Goal: Task Accomplishment & Management: Manage account settings

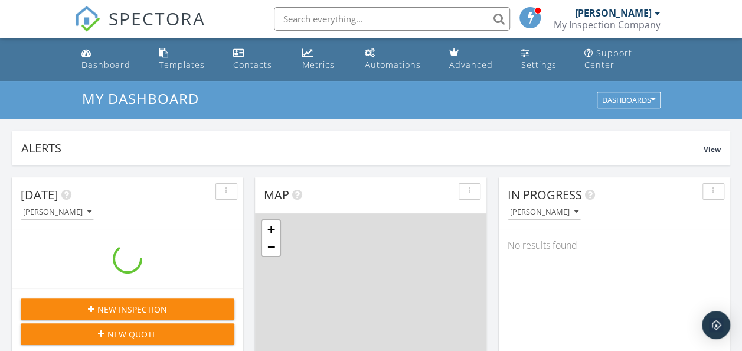
scroll to position [1093, 760]
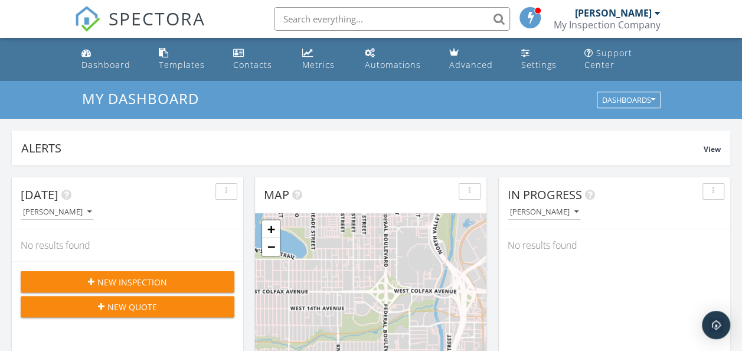
click at [658, 14] on div at bounding box center [657, 12] width 6 height 9
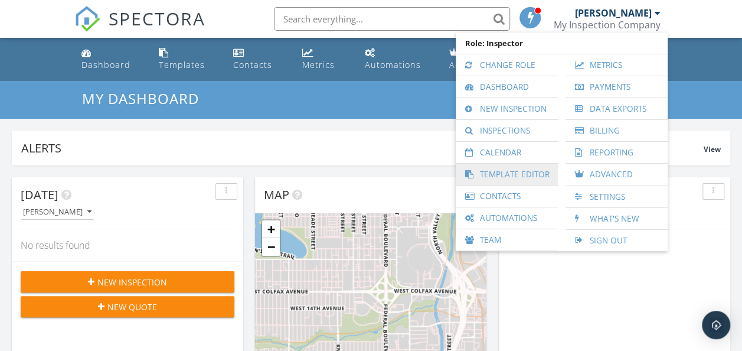
click at [506, 176] on link "Template Editor" at bounding box center [507, 174] width 90 height 21
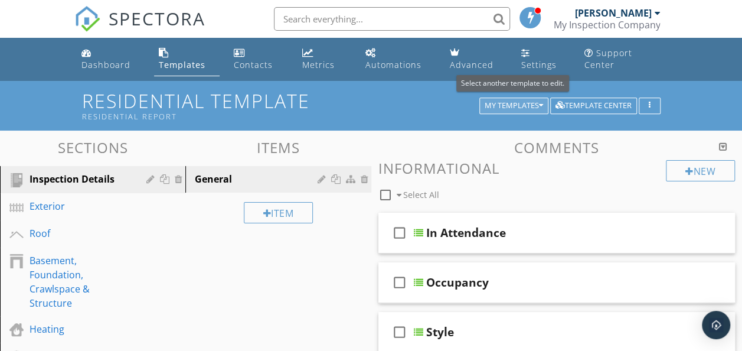
click at [499, 99] on button "My Templates" at bounding box center [514, 105] width 69 height 17
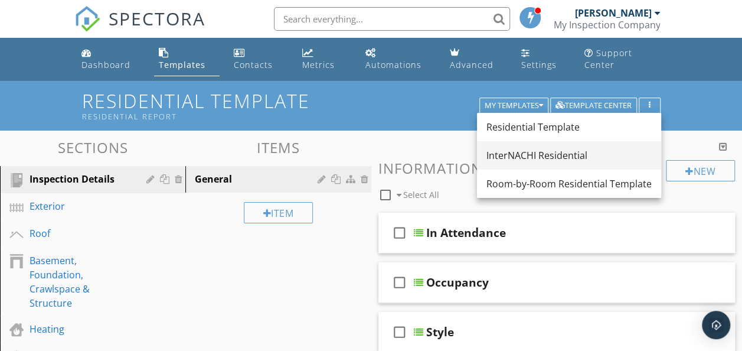
click at [526, 158] on div "InterNACHI Residential" at bounding box center [569, 155] width 165 height 14
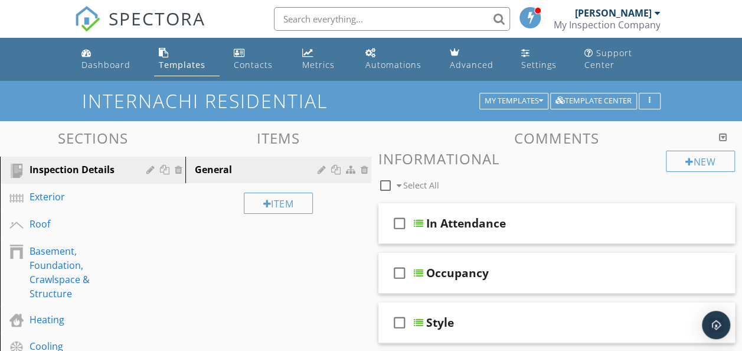
click at [627, 16] on div "[PERSON_NAME]" at bounding box center [613, 13] width 77 height 12
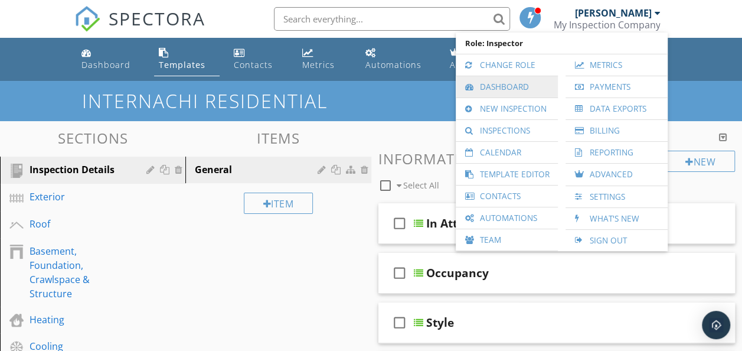
click at [514, 82] on link "Dashboard" at bounding box center [507, 86] width 90 height 21
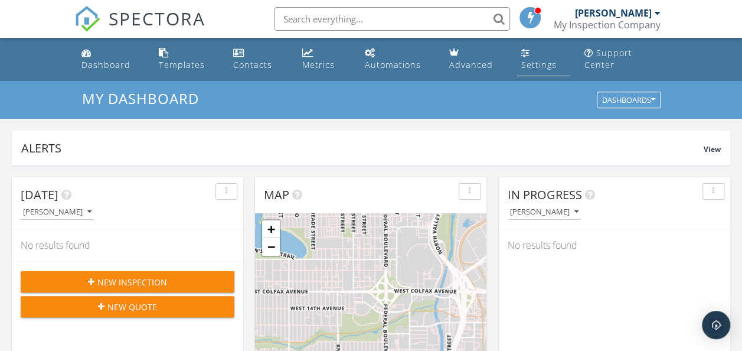
click at [541, 57] on link "Settings" at bounding box center [544, 60] width 54 height 34
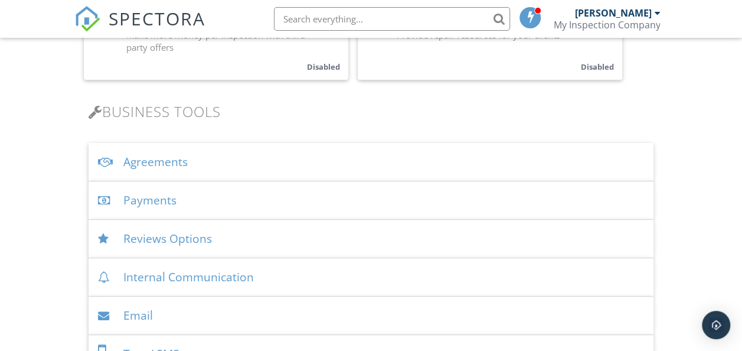
scroll to position [352, 0]
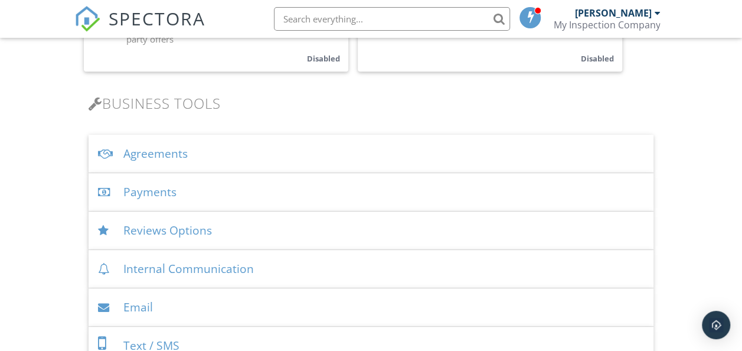
click at [190, 155] on div "Agreements" at bounding box center [372, 154] width 566 height 38
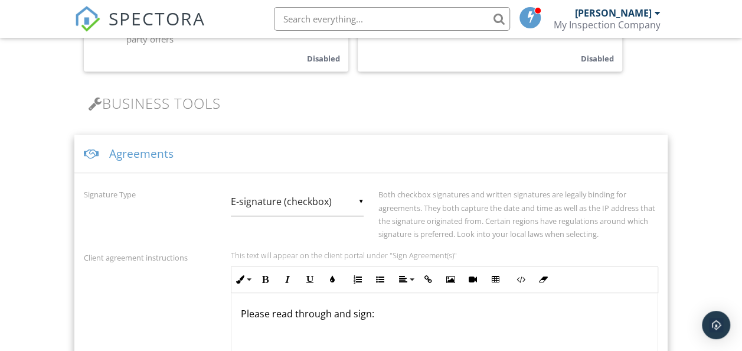
click at [432, 175] on div "Signature Type ▼ E-signature (checkbox) E-signature (checkbox) Written Signatur…" at bounding box center [371, 340] width 594 height 334
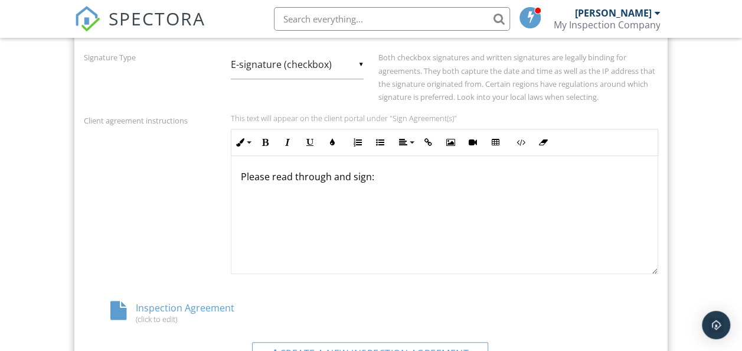
scroll to position [488, 0]
click at [202, 307] on div "Inspection Agreement (click to edit)" at bounding box center [180, 313] width 192 height 22
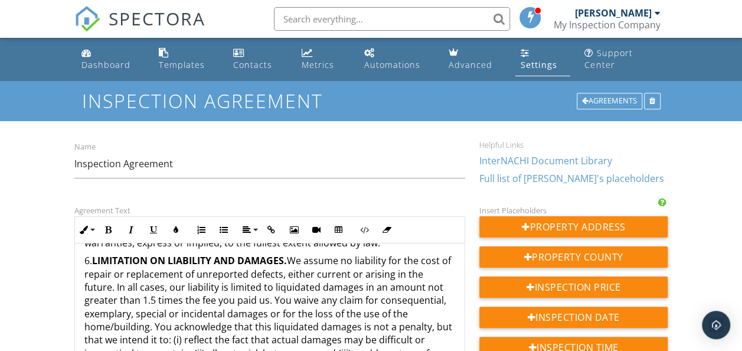
click at [652, 14] on div "[PERSON_NAME]" at bounding box center [618, 13] width 86 height 12
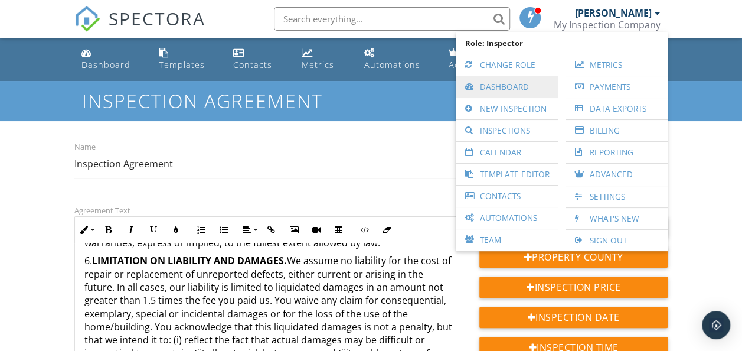
click at [513, 85] on link "Dashboard" at bounding box center [507, 86] width 90 height 21
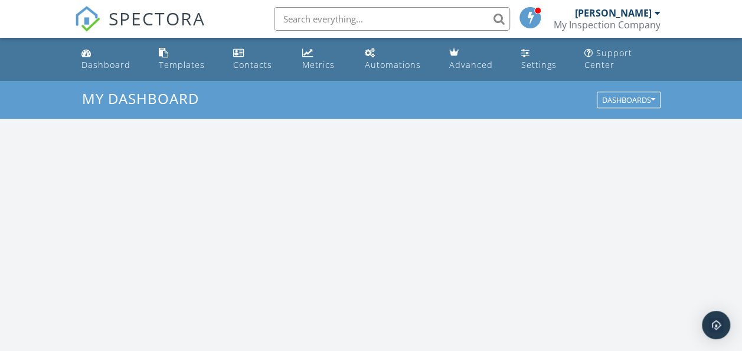
scroll to position [1093, 760]
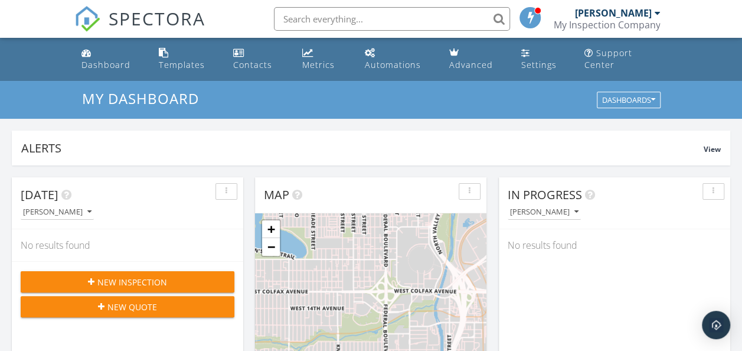
click at [653, 15] on div "[PERSON_NAME]" at bounding box center [618, 13] width 86 height 12
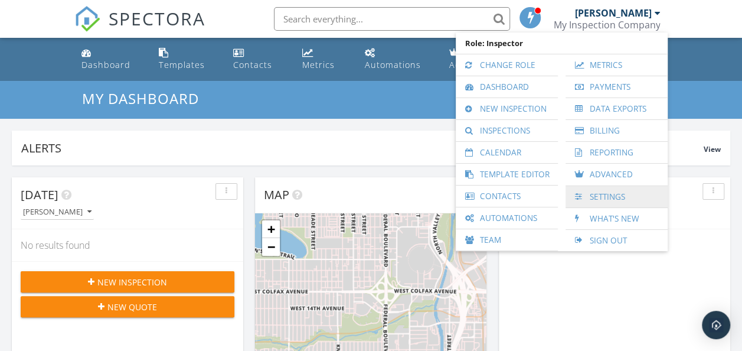
click at [607, 198] on link "Settings" at bounding box center [617, 196] width 90 height 21
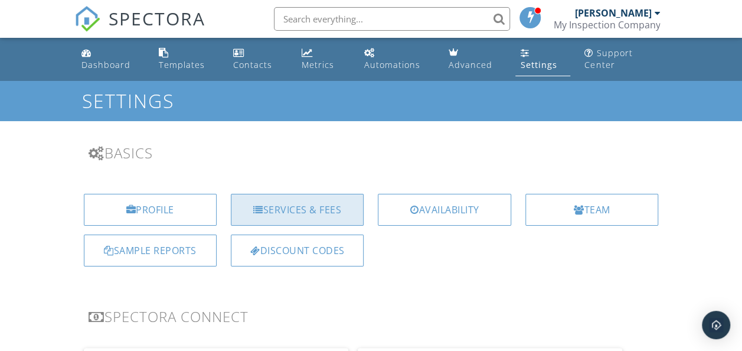
click at [314, 210] on div "Services & Fees" at bounding box center [297, 210] width 133 height 32
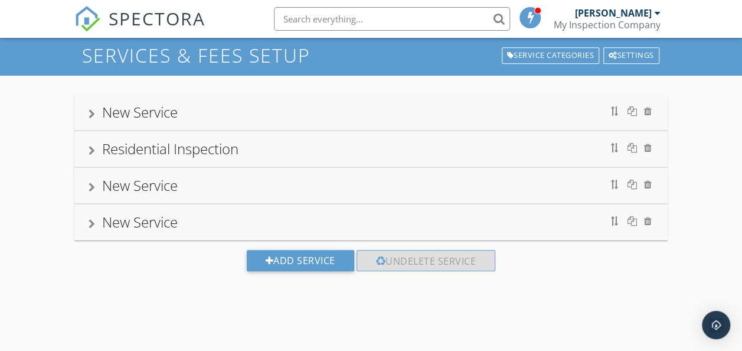
scroll to position [47, 0]
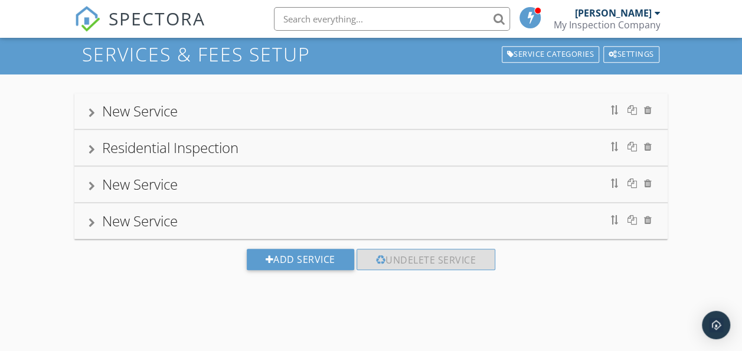
click at [180, 145] on div "Residential Inspection" at bounding box center [170, 147] width 136 height 19
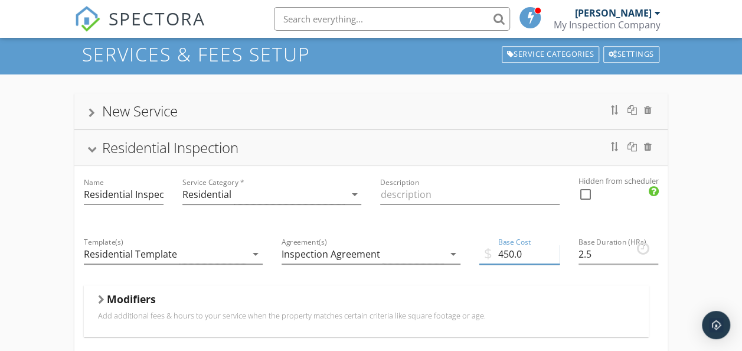
drag, startPoint x: 514, startPoint y: 250, endPoint x: 506, endPoint y: 252, distance: 8.4
click at [506, 252] on input "450.0" at bounding box center [520, 254] width 80 height 19
type input "425.0"
click at [95, 149] on div at bounding box center [91, 149] width 9 height 6
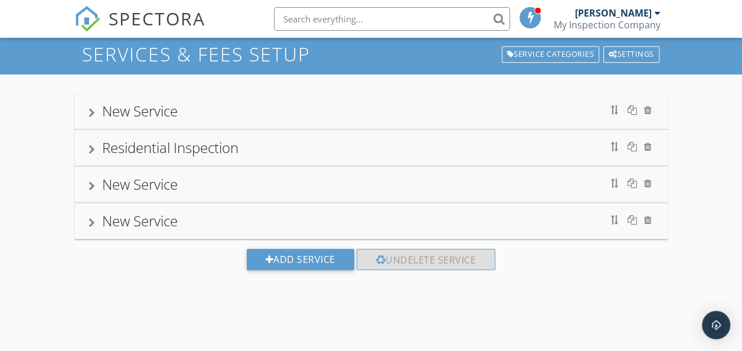
click at [94, 109] on div at bounding box center [92, 112] width 6 height 9
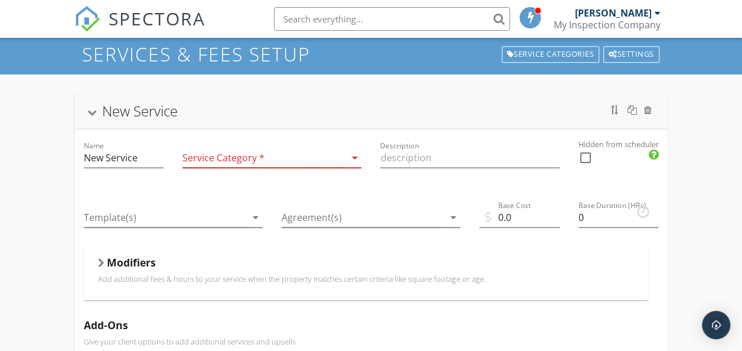
click at [229, 157] on div at bounding box center [264, 157] width 162 height 19
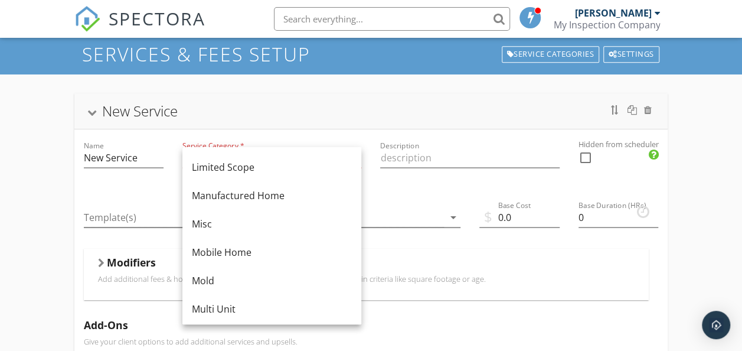
scroll to position [198, 0]
click at [221, 280] on div "Mold" at bounding box center [272, 279] width 160 height 14
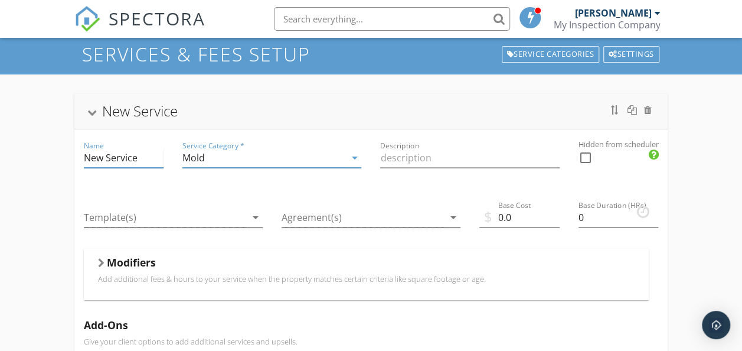
click at [146, 158] on input "New Service" at bounding box center [124, 157] width 80 height 19
drag, startPoint x: 146, startPoint y: 158, endPoint x: 65, endPoint y: 154, distance: 81.1
type input "Mold Inspection"
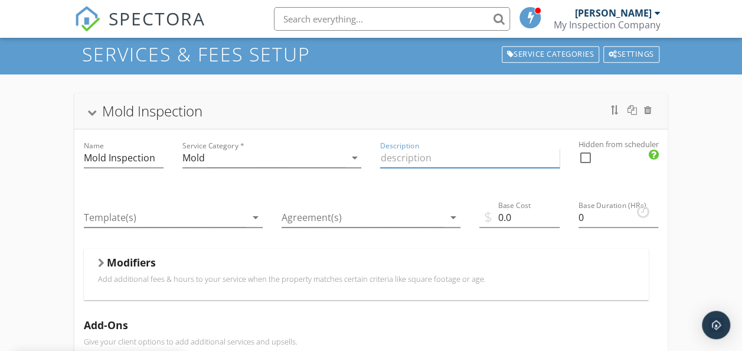
click at [405, 161] on input "Description" at bounding box center [469, 157] width 179 height 19
type input "visual mold inspection"
click at [258, 217] on icon "arrow_drop_down" at bounding box center [256, 217] width 14 height 14
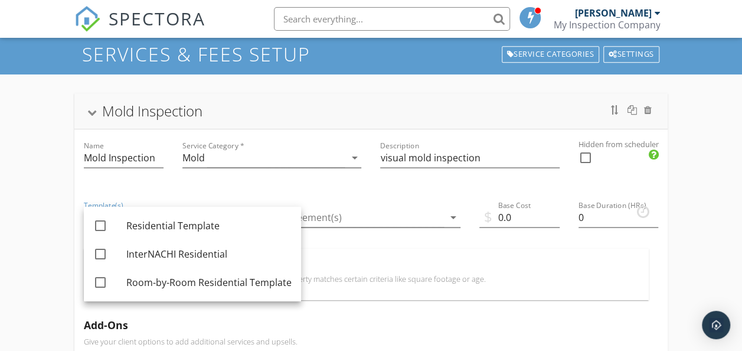
click at [258, 217] on div "Residential Template" at bounding box center [208, 225] width 165 height 28
checkbox input "true"
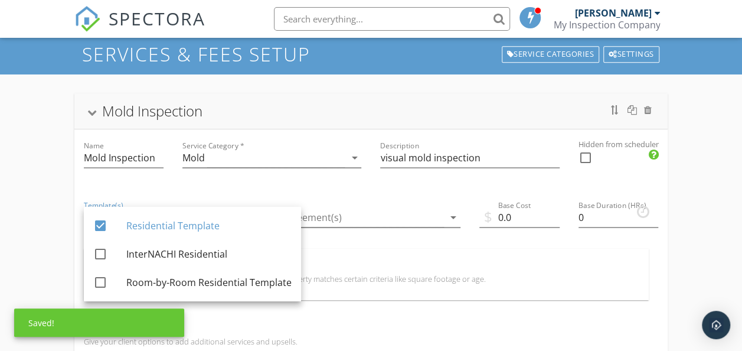
click at [257, 181] on div "Service Category * Mold arrow_drop_down" at bounding box center [272, 159] width 198 height 60
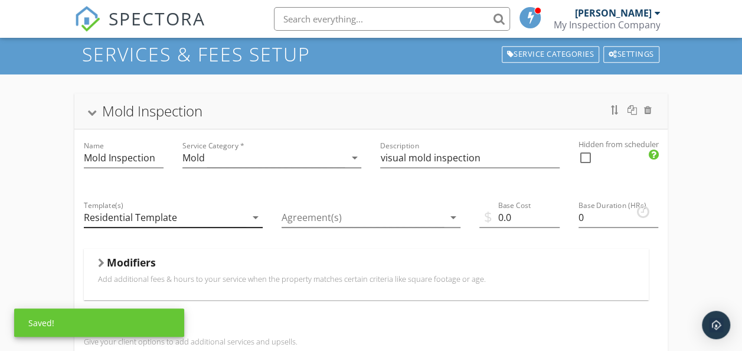
click at [258, 213] on icon "arrow_drop_down" at bounding box center [256, 217] width 14 height 14
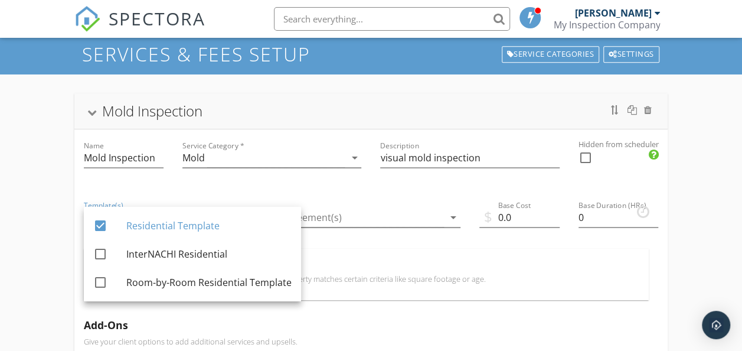
click at [236, 187] on div "Service Category * Mold arrow_drop_down" at bounding box center [272, 159] width 198 height 60
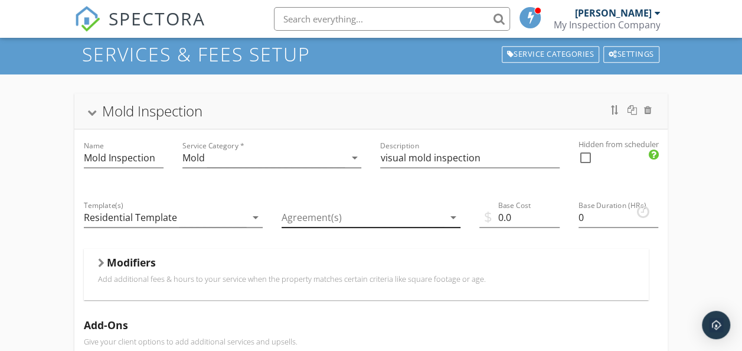
click at [455, 215] on icon "arrow_drop_down" at bounding box center [454, 217] width 14 height 14
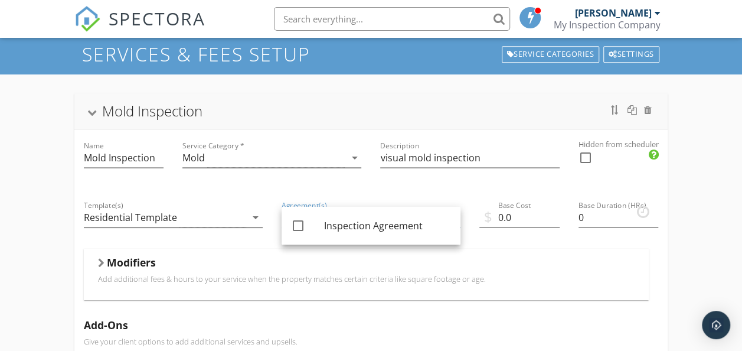
click at [447, 189] on div "Agreement(s) arrow_drop_down" at bounding box center [371, 219] width 198 height 60
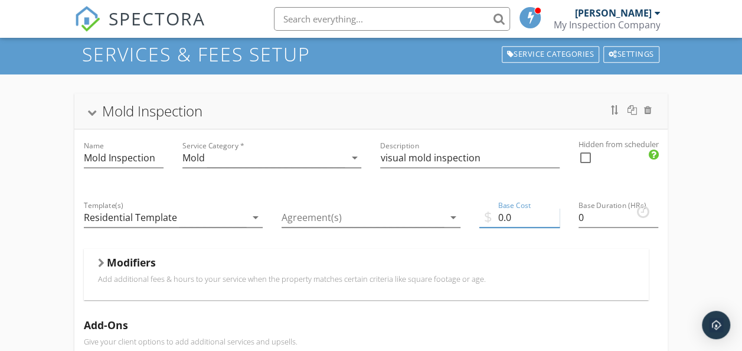
click at [504, 217] on input "0.0" at bounding box center [520, 217] width 80 height 19
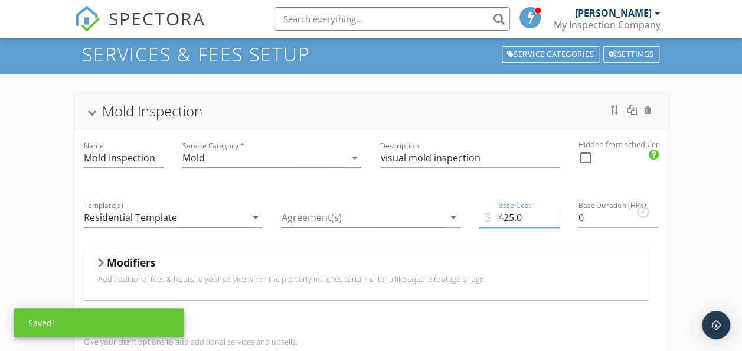
type input "425.0"
click at [604, 219] on input "0" at bounding box center [619, 217] width 80 height 19
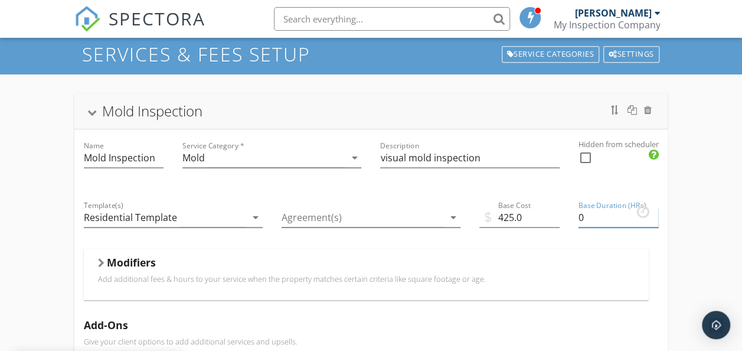
click at [604, 219] on input "0" at bounding box center [619, 217] width 80 height 19
type input "2.5"
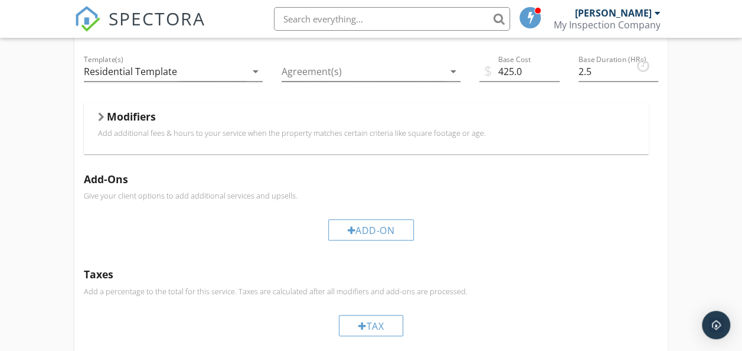
scroll to position [203, 0]
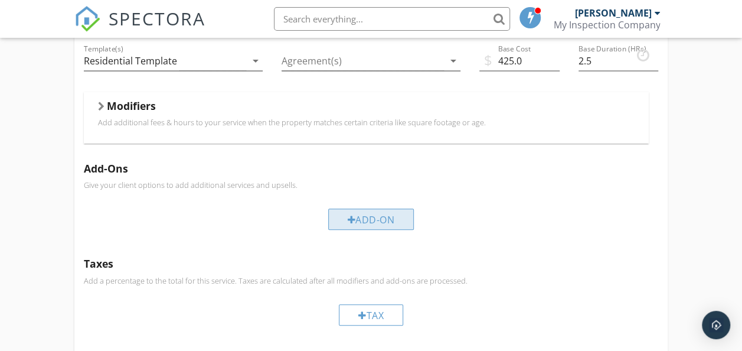
click at [390, 220] on div "Add-On" at bounding box center [371, 219] width 86 height 21
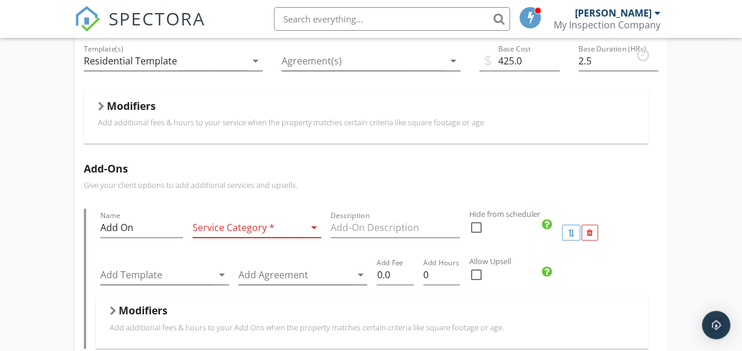
click at [315, 229] on icon "arrow_drop_down" at bounding box center [314, 227] width 14 height 14
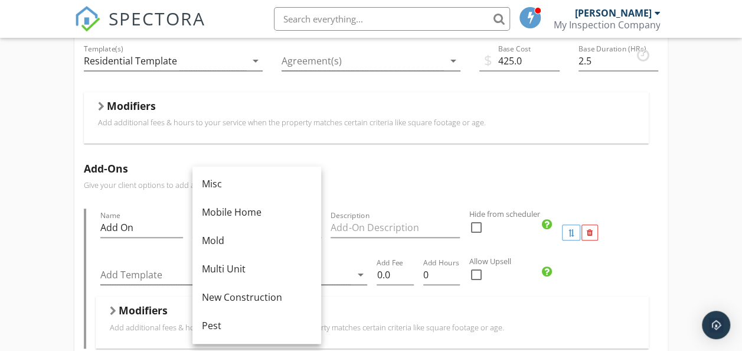
scroll to position [301, 0]
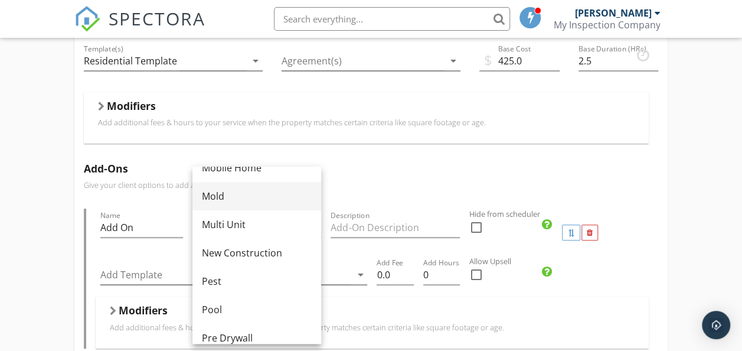
click at [211, 200] on div "Mold" at bounding box center [257, 196] width 110 height 14
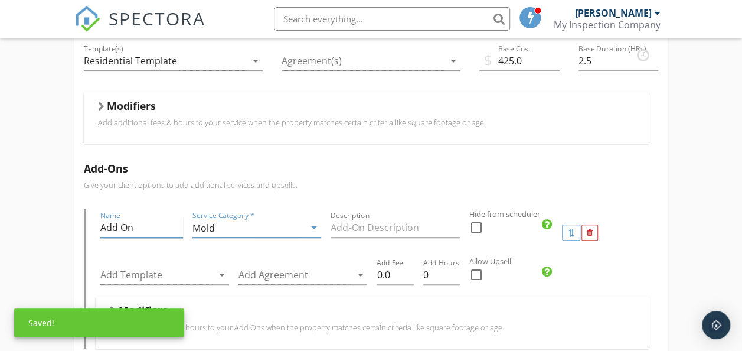
drag, startPoint x: 141, startPoint y: 235, endPoint x: 54, endPoint y: 235, distance: 86.2
click at [54, 235] on div "Mold Inspection Name Mold Inspection Service Category * Mold arrow_drop_down De…" at bounding box center [371, 337] width 742 height 838
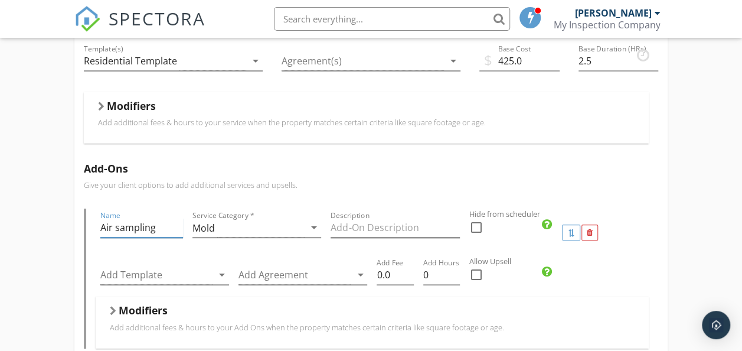
type input "Air sampling"
click at [364, 228] on input "Description" at bounding box center [395, 227] width 129 height 19
type input "Air testing with lab"
click at [400, 275] on input "0.0" at bounding box center [395, 274] width 37 height 19
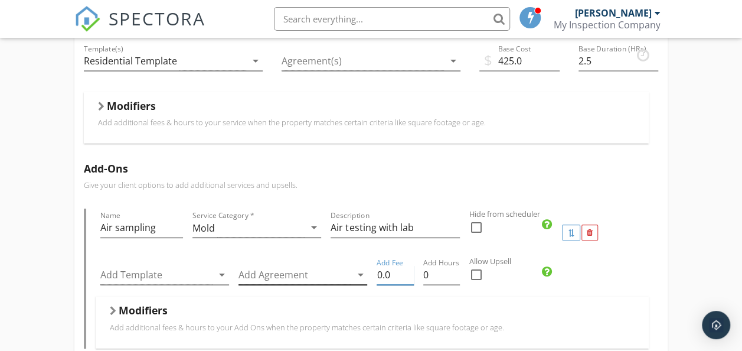
drag, startPoint x: 400, startPoint y: 275, endPoint x: 366, endPoint y: 279, distance: 33.9
click at [366, 279] on div "Add Template arrow_drop_down Add Agreement arrow_drop_down Add Fee 0.0 Add Hour…" at bounding box center [373, 276] width 554 height 41
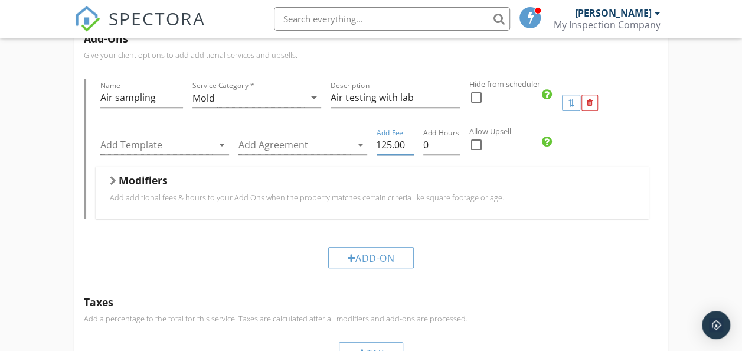
scroll to position [333, 0]
type input "125.00"
click at [388, 255] on div "Add-On" at bounding box center [371, 257] width 86 height 21
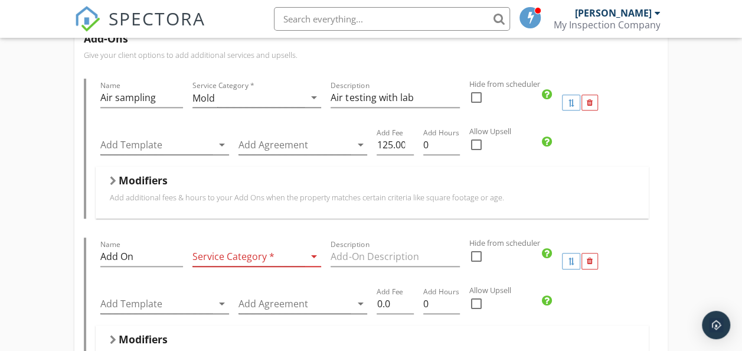
click at [314, 253] on icon "arrow_drop_down" at bounding box center [314, 256] width 14 height 14
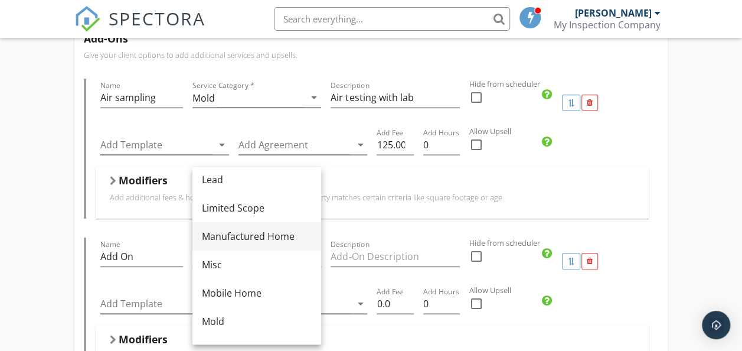
scroll to position [177, 0]
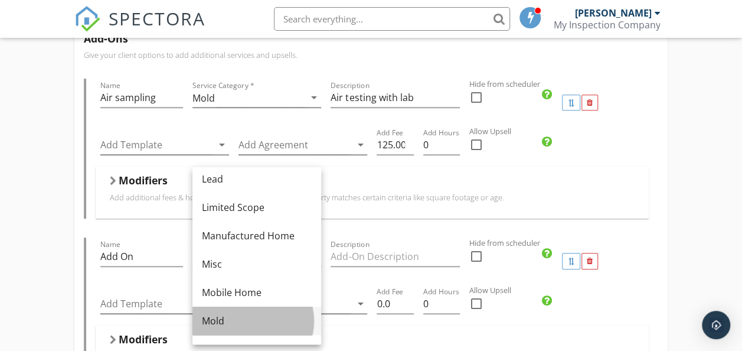
click at [227, 318] on div "Mold" at bounding box center [257, 321] width 110 height 14
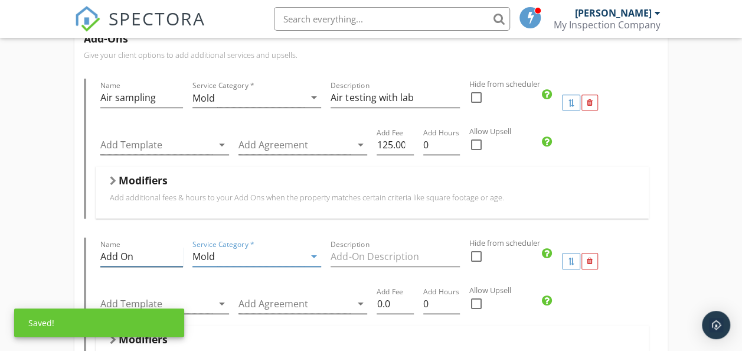
click at [152, 256] on input "Add On" at bounding box center [141, 256] width 83 height 19
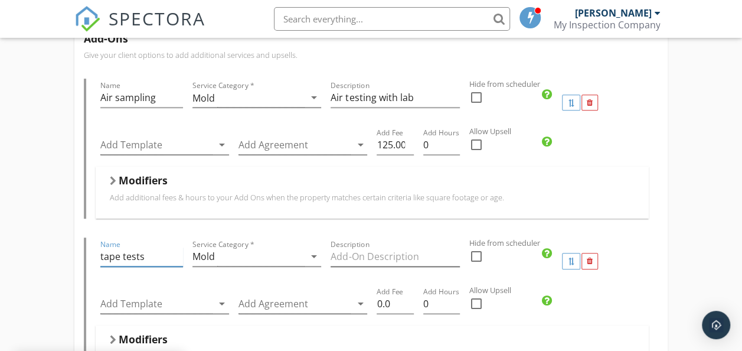
type input "tape tests"
click at [354, 260] on input "Description" at bounding box center [395, 256] width 129 height 19
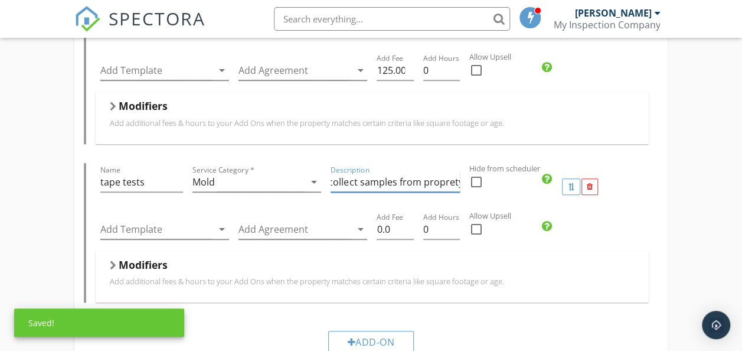
scroll to position [408, 0]
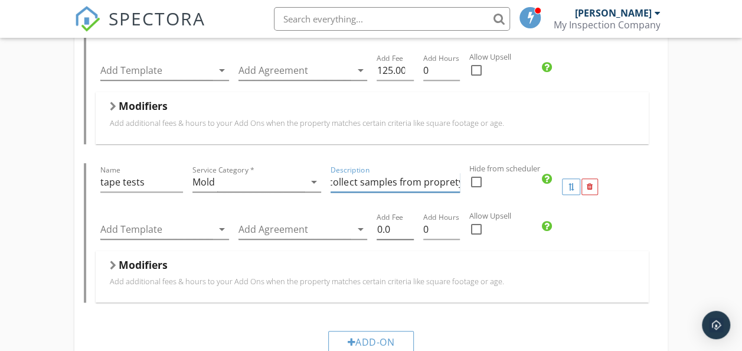
type input "collect samples from proprety"
click at [398, 228] on input "0.0" at bounding box center [395, 229] width 37 height 19
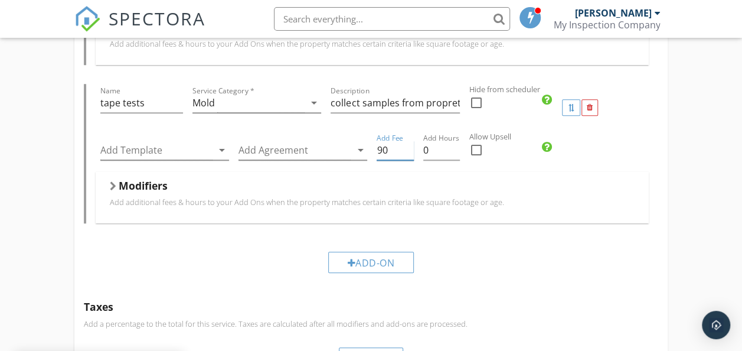
scroll to position [490, 0]
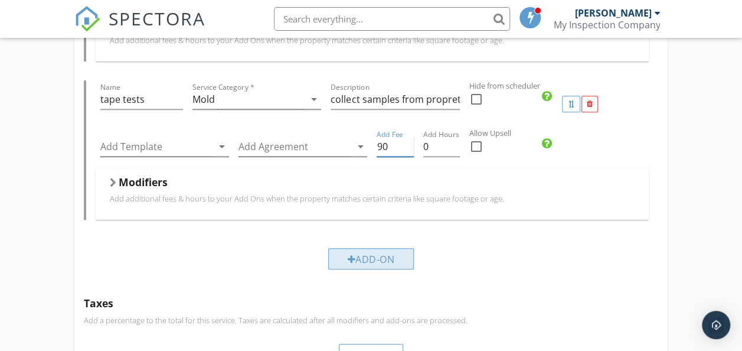
type input "90"
click at [378, 261] on div "Add-On" at bounding box center [371, 258] width 86 height 21
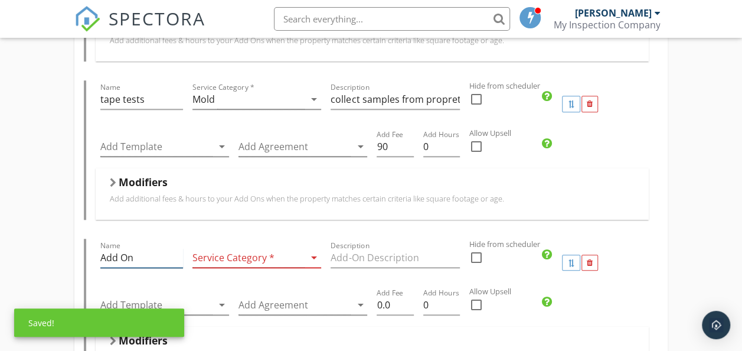
click at [157, 260] on input "Add On" at bounding box center [141, 257] width 83 height 19
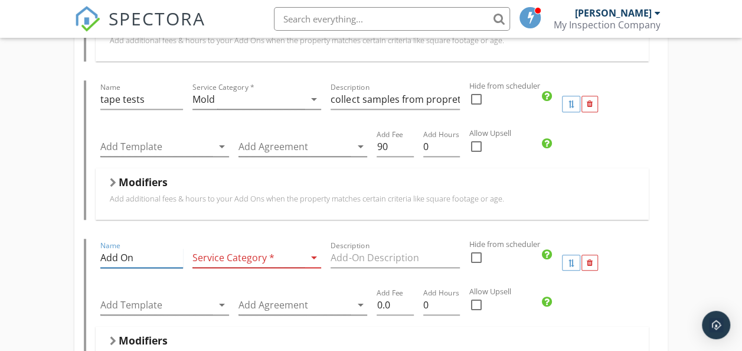
click at [157, 260] on input "Add On" at bounding box center [141, 257] width 83 height 19
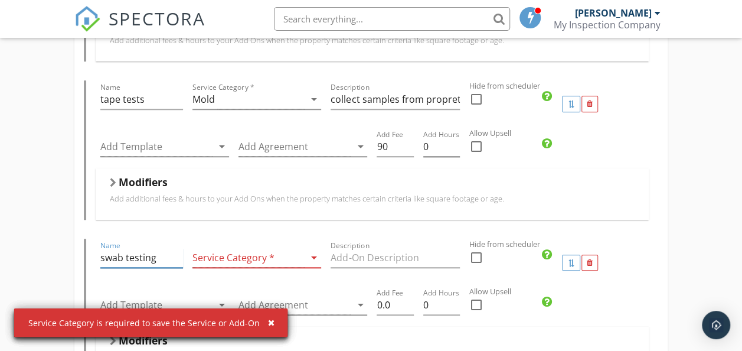
type input "swab testing"
click at [431, 142] on input "0" at bounding box center [442, 146] width 37 height 19
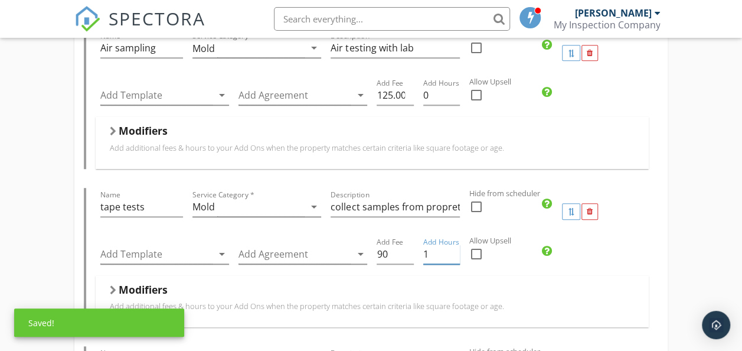
scroll to position [382, 0]
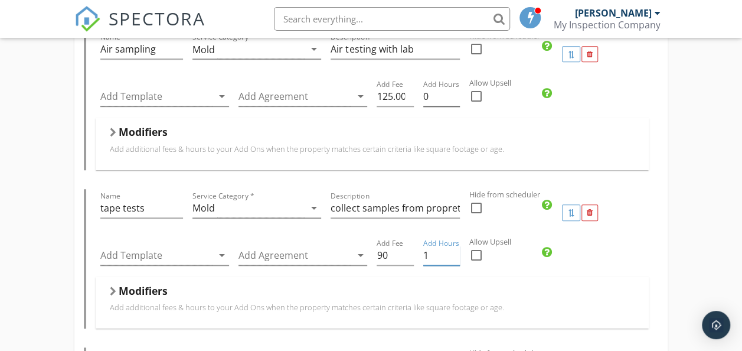
type input "1"
click at [433, 95] on input "0" at bounding box center [442, 96] width 37 height 19
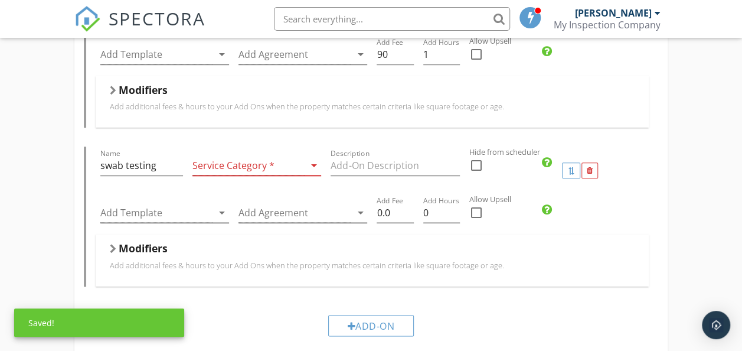
scroll to position [584, 0]
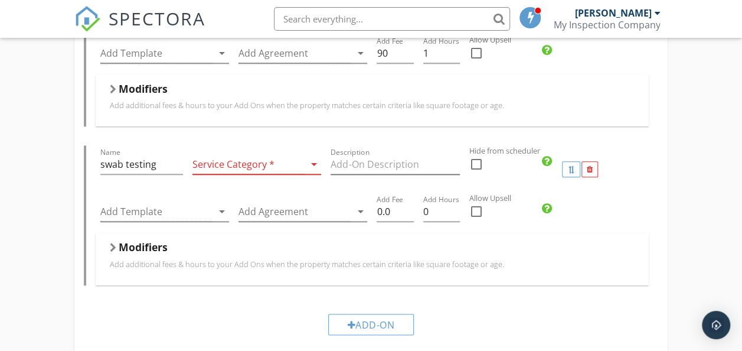
type input "1"
click at [380, 169] on input "Description" at bounding box center [395, 164] width 129 height 19
click at [320, 168] on icon "arrow_drop_down" at bounding box center [314, 164] width 14 height 14
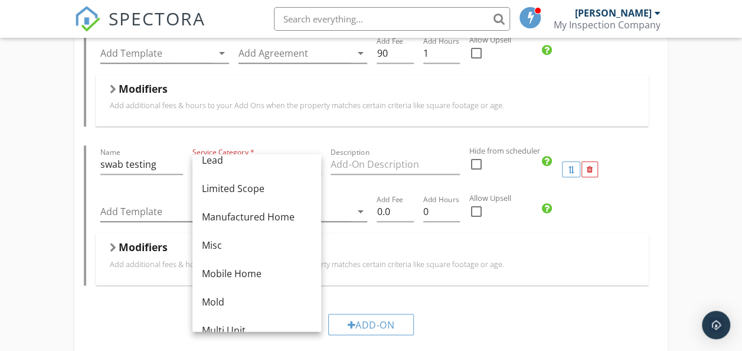
scroll to position [185, 0]
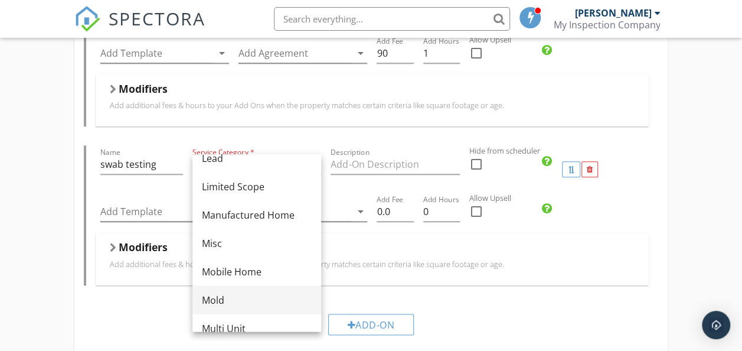
click at [222, 302] on div "Mold" at bounding box center [257, 300] width 110 height 14
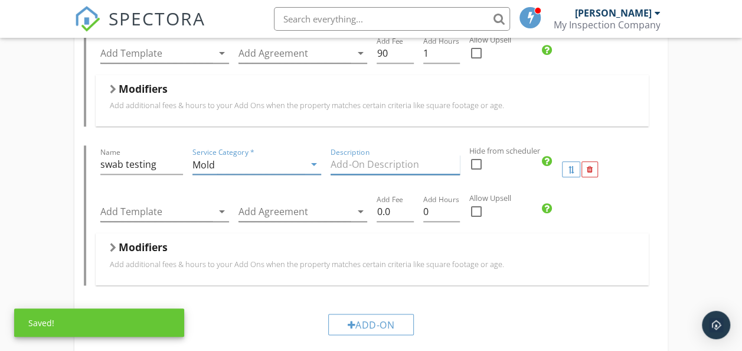
click at [395, 166] on input "Description" at bounding box center [395, 164] width 129 height 19
type input "s"
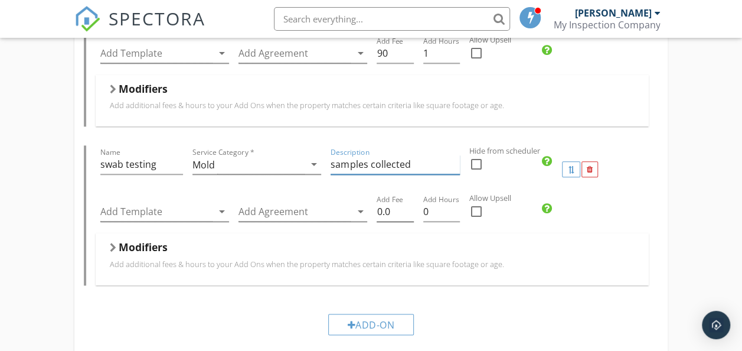
type input "samples collected"
click at [400, 212] on input "0.0" at bounding box center [395, 211] width 37 height 19
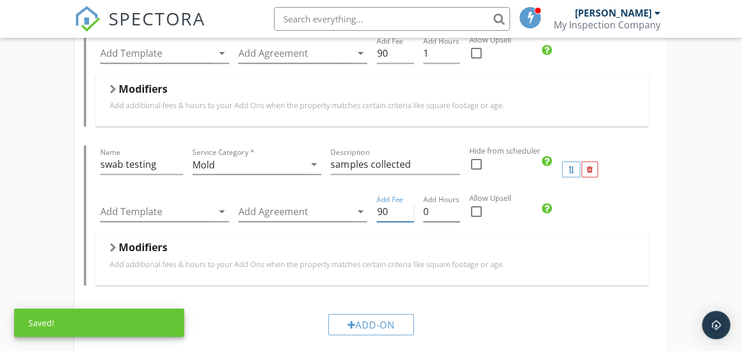
type input "90"
click at [445, 214] on input "0" at bounding box center [442, 211] width 37 height 19
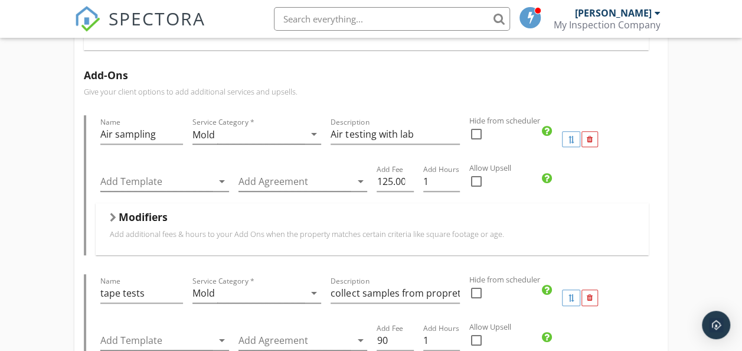
scroll to position [293, 0]
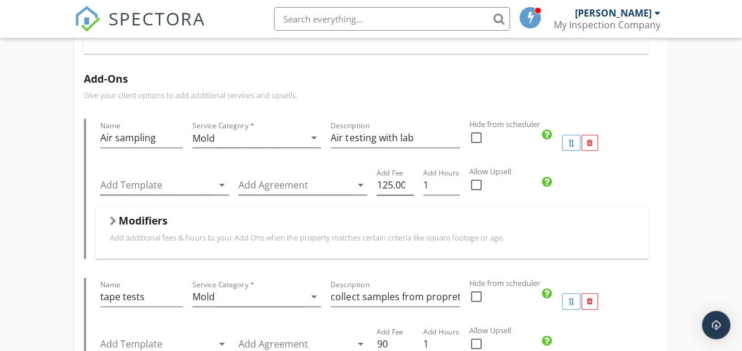
type input "1"
drag, startPoint x: 391, startPoint y: 184, endPoint x: 384, endPoint y: 184, distance: 7.1
click at [384, 184] on input "125.00" at bounding box center [395, 184] width 37 height 19
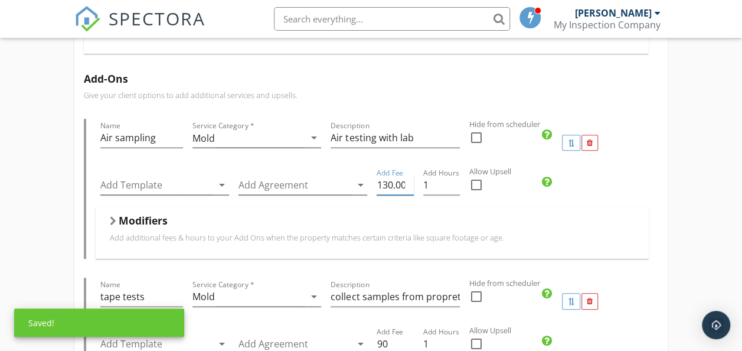
type input "130.00"
click at [660, 183] on div "Add-Ons Give your client options to add additional services and upsells. Name A…" at bounding box center [371, 353] width 594 height 581
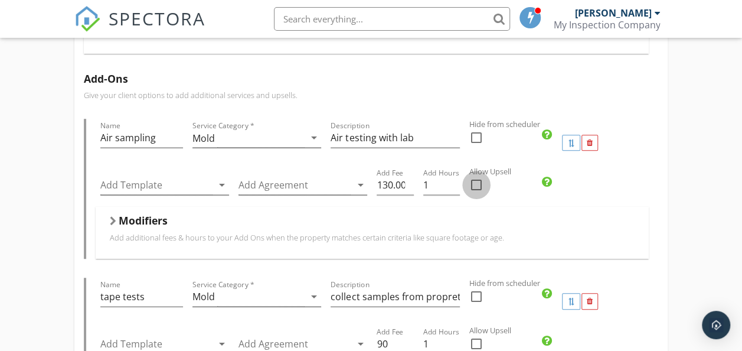
click at [475, 187] on div at bounding box center [477, 185] width 20 height 20
checkbox input "true"
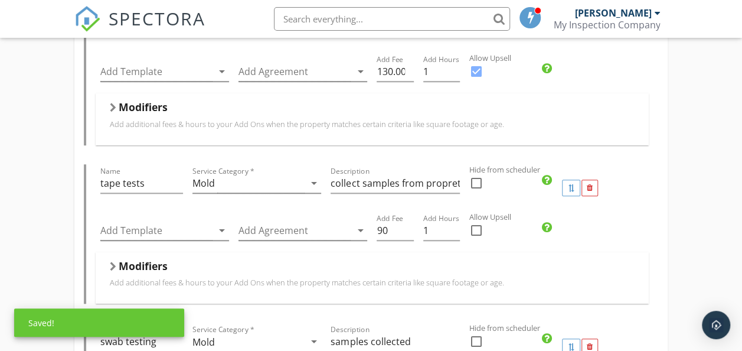
scroll to position [408, 0]
click at [476, 223] on div at bounding box center [477, 229] width 20 height 20
checkbox input "true"
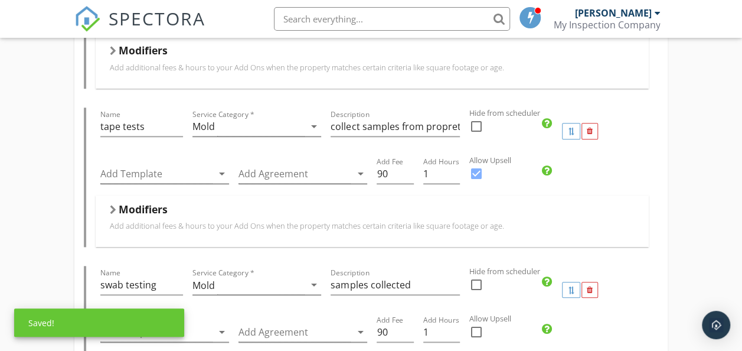
scroll to position [512, 0]
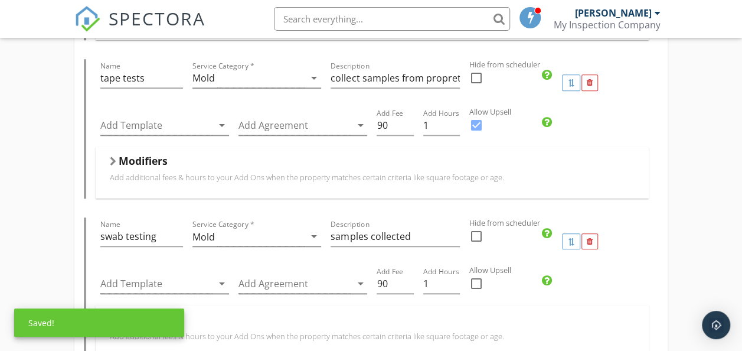
click at [475, 282] on div at bounding box center [477, 283] width 20 height 20
checkbox input "true"
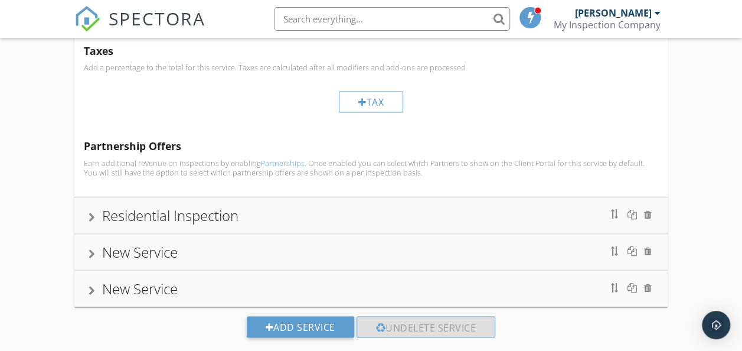
scroll to position [904, 0]
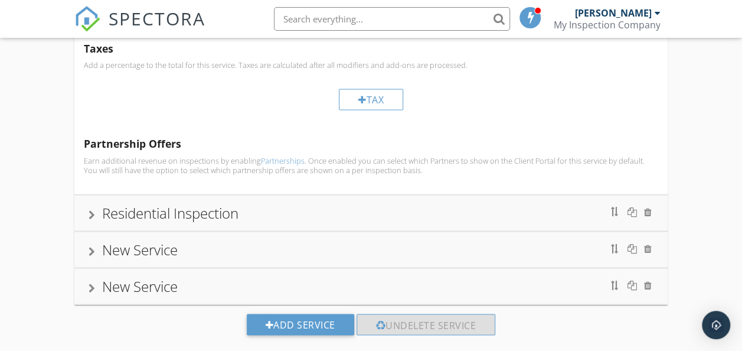
click at [89, 210] on div at bounding box center [92, 214] width 6 height 9
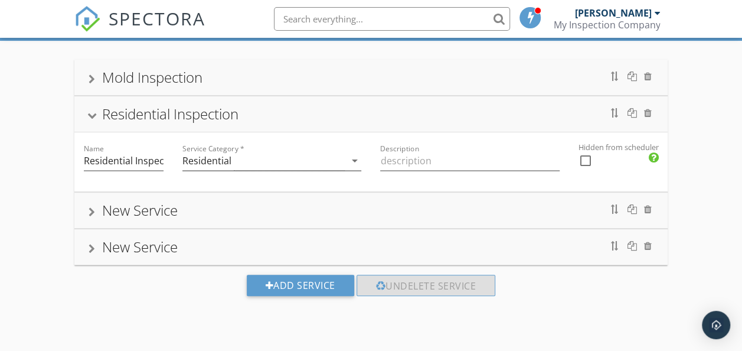
scroll to position [170, 0]
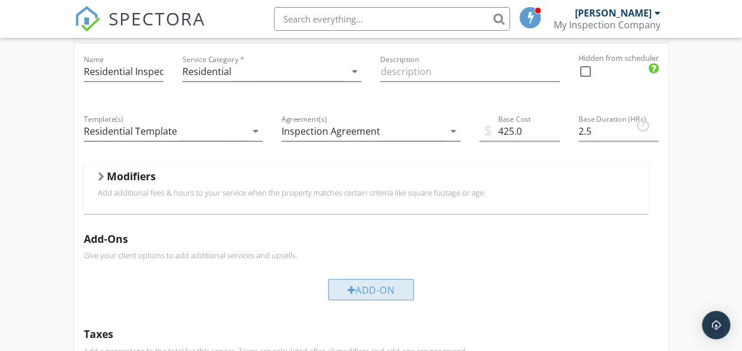
click at [390, 289] on div "Add-On" at bounding box center [371, 289] width 86 height 21
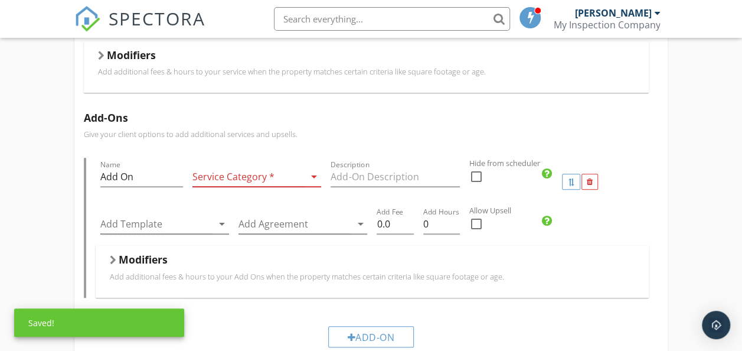
scroll to position [297, 0]
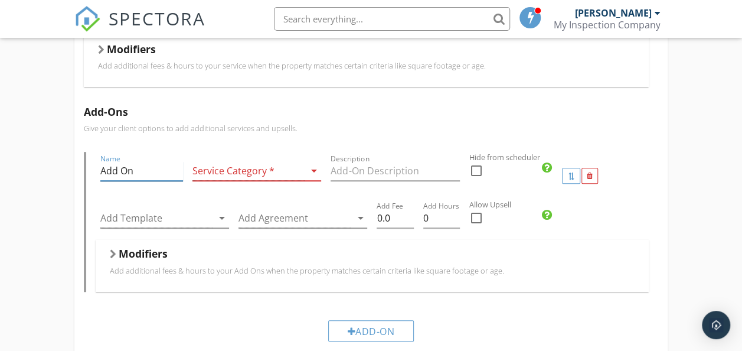
click at [145, 169] on input "Add On" at bounding box center [141, 170] width 83 height 19
click at [312, 171] on icon "arrow_drop_down" at bounding box center [314, 171] width 14 height 14
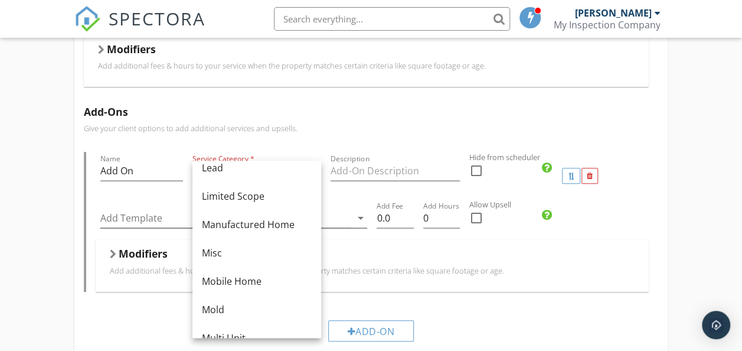
scroll to position [183, 0]
click at [229, 310] on div "Mold" at bounding box center [257, 309] width 110 height 14
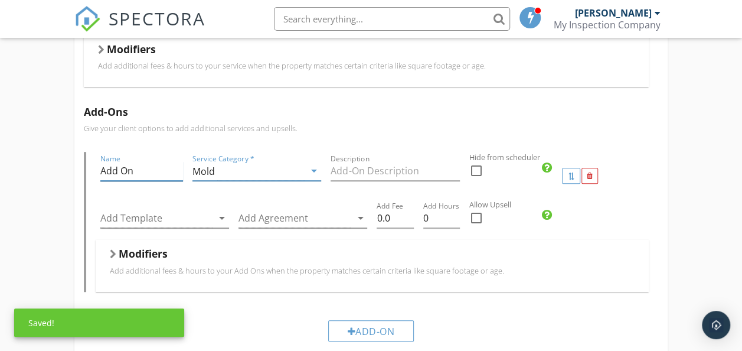
click at [141, 170] on input "Add On" at bounding box center [141, 170] width 83 height 19
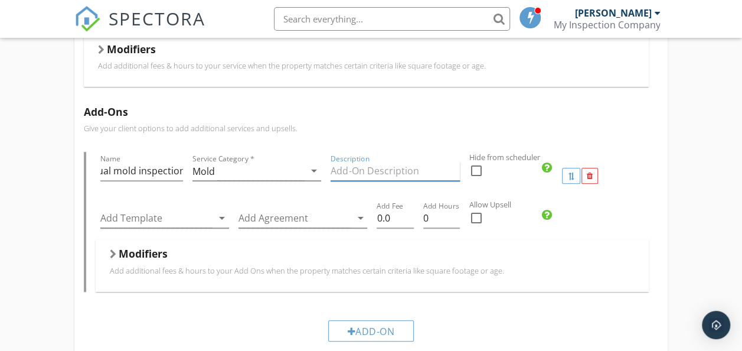
click at [359, 173] on input "Description" at bounding box center [395, 170] width 129 height 19
drag, startPoint x: 101, startPoint y: 171, endPoint x: 180, endPoint y: 164, distance: 79.5
click at [180, 164] on input "visual mold inspection" at bounding box center [141, 170] width 83 height 19
type input "C"
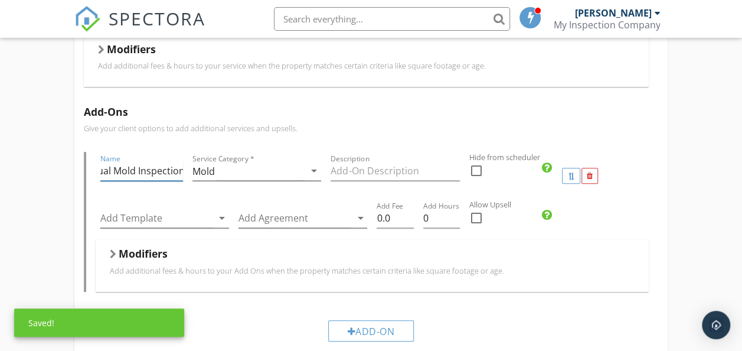
scroll to position [0, 0]
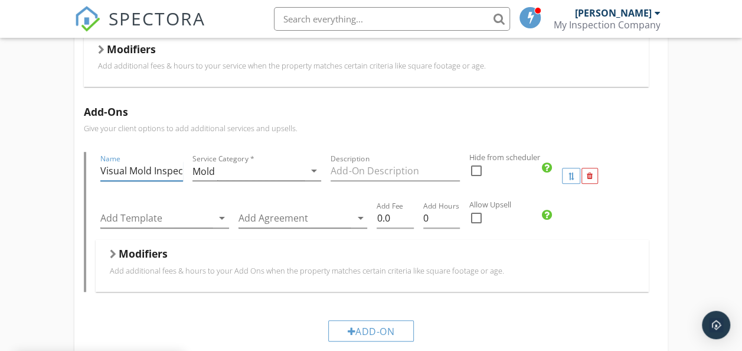
drag, startPoint x: 183, startPoint y: 173, endPoint x: 79, endPoint y: 182, distance: 103.7
click at [79, 182] on div "Add-Ons Give your client options to add additional services and upsells. Name V…" at bounding box center [371, 227] width 594 height 263
type input "Visual Mold Inspection"
click at [341, 171] on input "Description" at bounding box center [395, 170] width 129 height 19
paste input "Visual Mold Inspection"
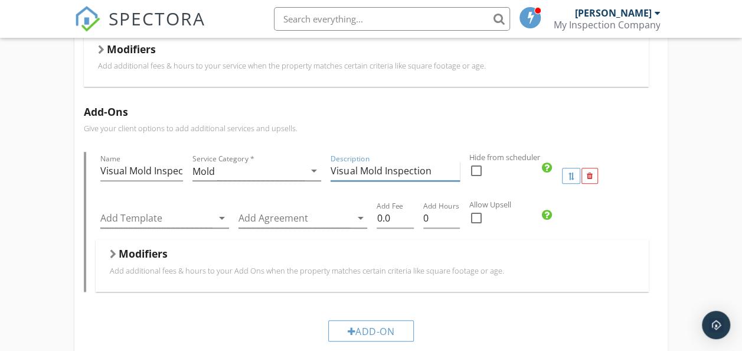
click at [356, 170] on input "Visual Mold Inspection" at bounding box center [395, 170] width 129 height 19
type input "Visual (ONLY) Mold Inspection"
click at [398, 214] on input "0.0" at bounding box center [395, 218] width 37 height 19
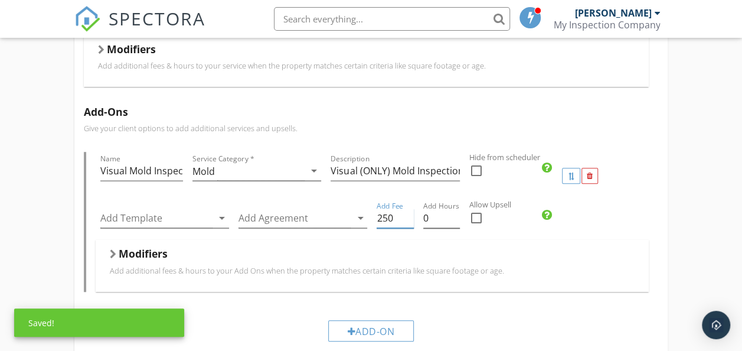
type input "250"
click at [443, 214] on input "0" at bounding box center [442, 218] width 37 height 19
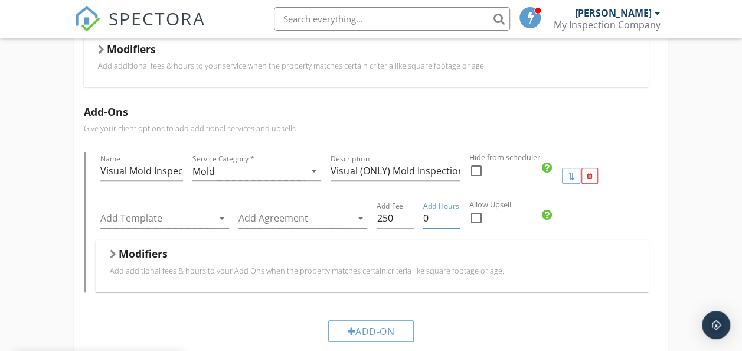
click at [443, 214] on input "0" at bounding box center [442, 218] width 37 height 19
type input "0"
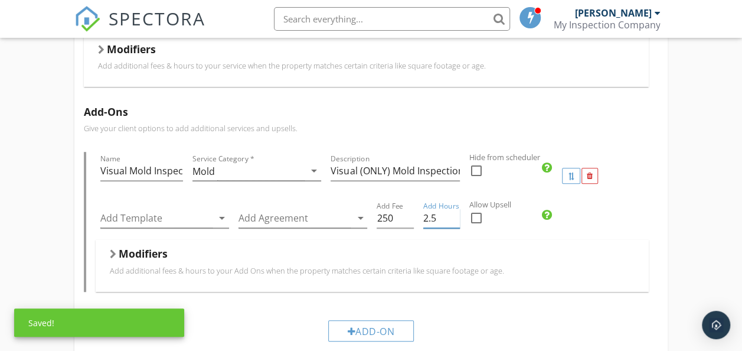
type input "2.5"
click at [478, 214] on div at bounding box center [477, 218] width 20 height 20
checkbox input "true"
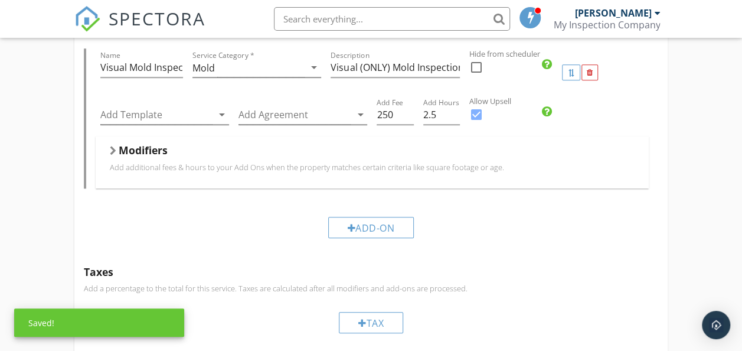
scroll to position [400, 0]
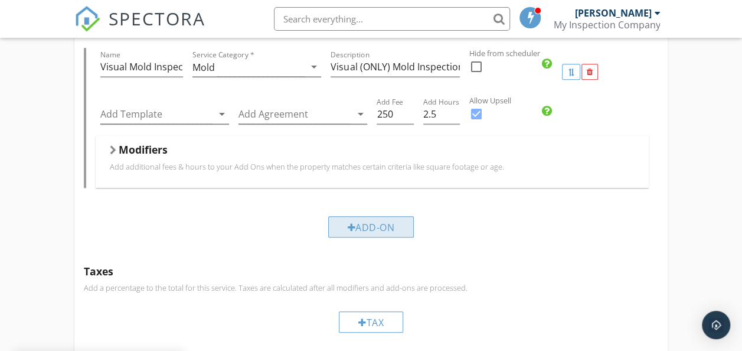
click at [387, 229] on div "Add-On" at bounding box center [371, 226] width 86 height 21
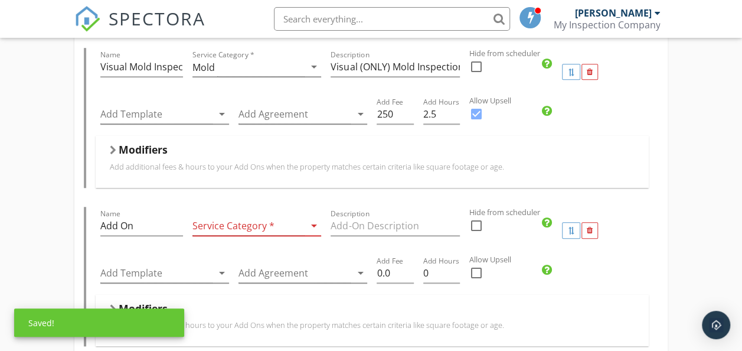
click at [296, 224] on div at bounding box center [249, 225] width 112 height 19
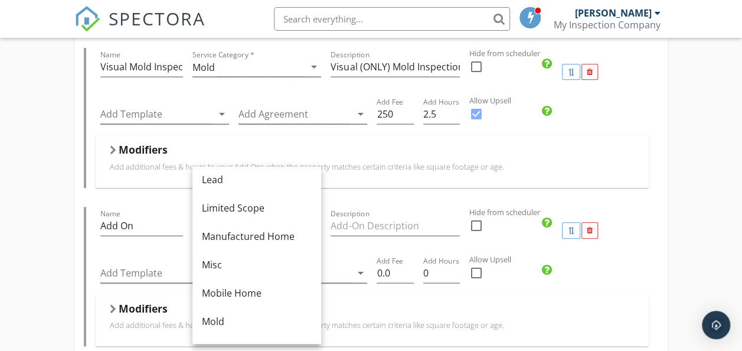
scroll to position [177, 0]
click at [203, 262] on div "Misc" at bounding box center [257, 264] width 110 height 14
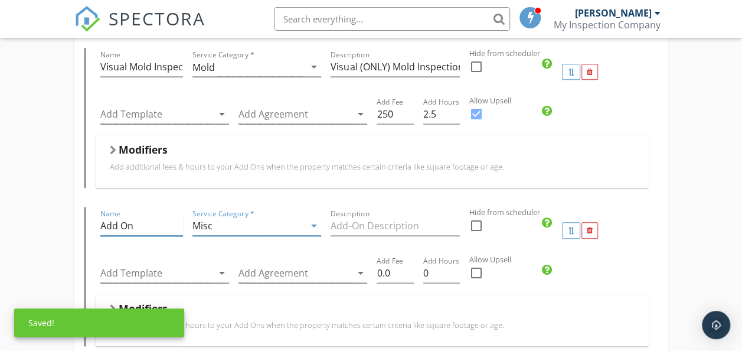
drag, startPoint x: 149, startPoint y: 226, endPoint x: 47, endPoint y: 221, distance: 102.9
click at [47, 221] on div "Mold Inspection Name Mold Inspection Service Category * Mold arrow_drop_down De…" at bounding box center [371, 219] width 742 height 996
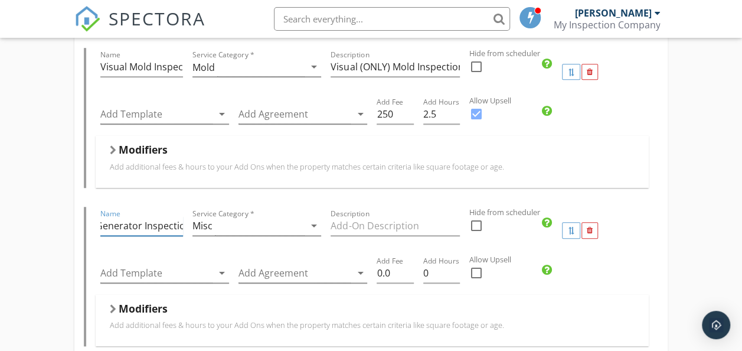
scroll to position [0, 11]
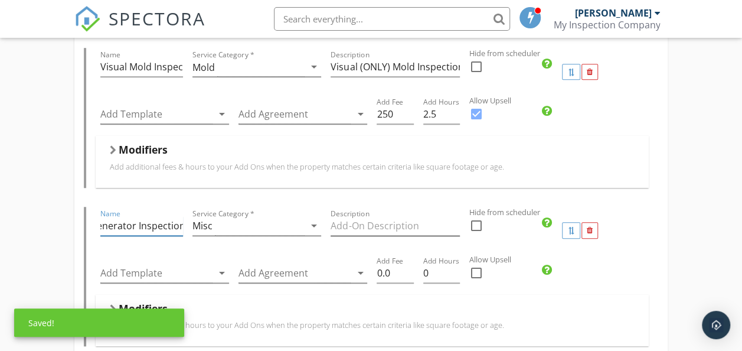
type input "Generator Inspection"
click at [353, 229] on input "Description" at bounding box center [395, 225] width 129 height 19
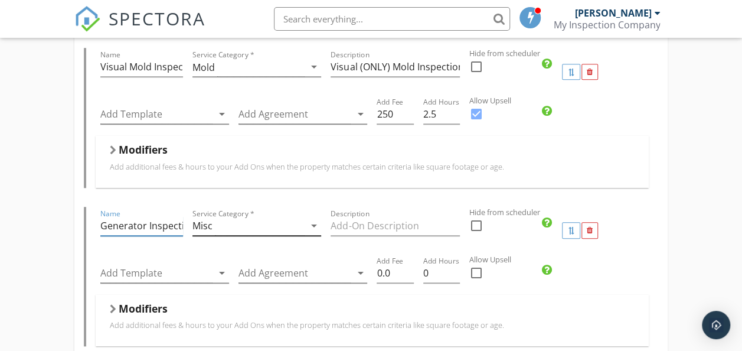
scroll to position [0, 11]
drag, startPoint x: 100, startPoint y: 226, endPoint x: 205, endPoint y: 219, distance: 104.8
click at [205, 219] on div "Name Generator Inspection Service Category * Misc arrow_drop_down Description H…" at bounding box center [373, 230] width 554 height 47
click at [352, 224] on input "Description" at bounding box center [395, 225] width 129 height 19
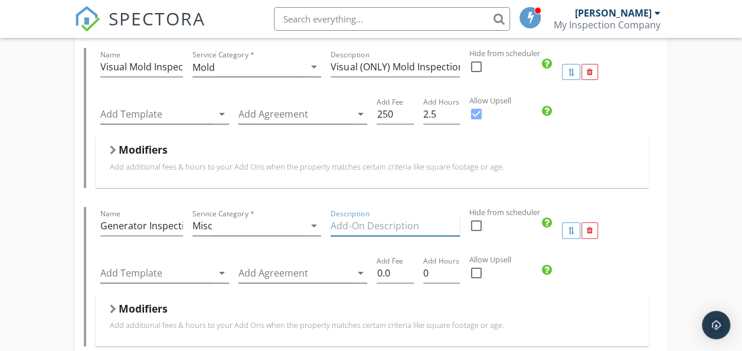
paste input "Generator Inspection"
type input "Generator Inspection"
drag, startPoint x: 395, startPoint y: 272, endPoint x: 366, endPoint y: 276, distance: 28.7
click at [366, 276] on div "Add Template arrow_drop_down Add Agreement arrow_drop_down Add Fee 0.0 Add Hour…" at bounding box center [373, 274] width 554 height 41
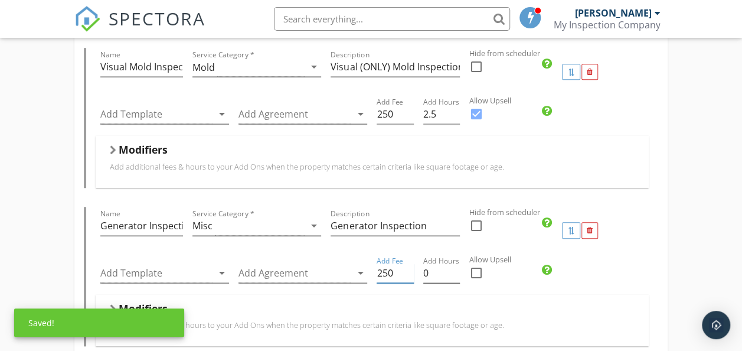
type input "250"
click at [434, 276] on input "0" at bounding box center [442, 272] width 37 height 19
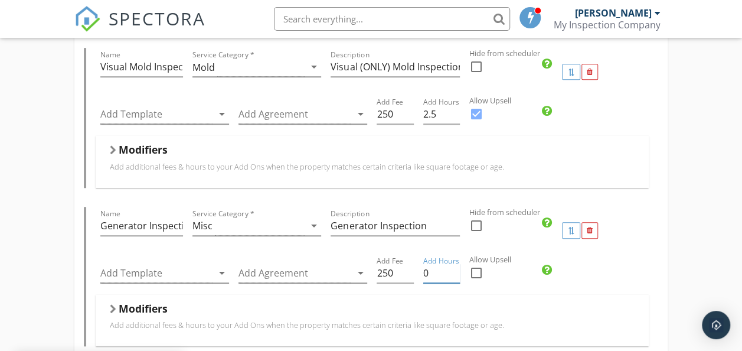
click at [434, 276] on input "0" at bounding box center [442, 272] width 37 height 19
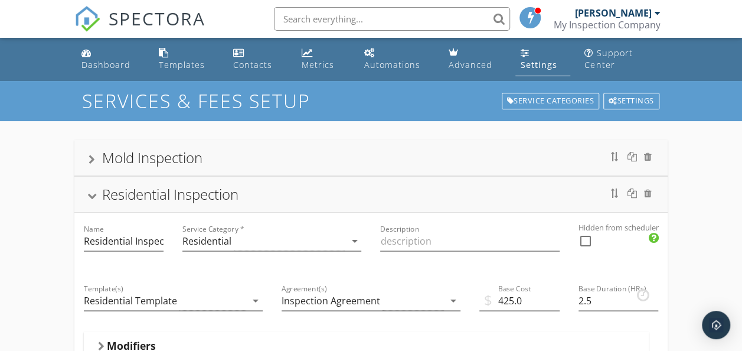
type input "2.5"
click at [99, 194] on div "Residential Inspection" at bounding box center [372, 194] width 566 height 21
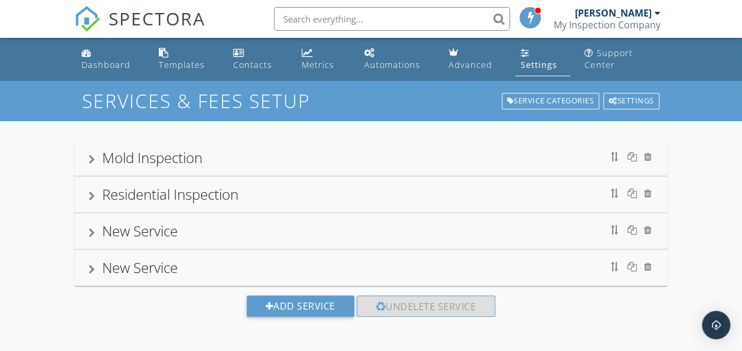
click at [99, 194] on div "Residential Inspection" at bounding box center [372, 194] width 566 height 21
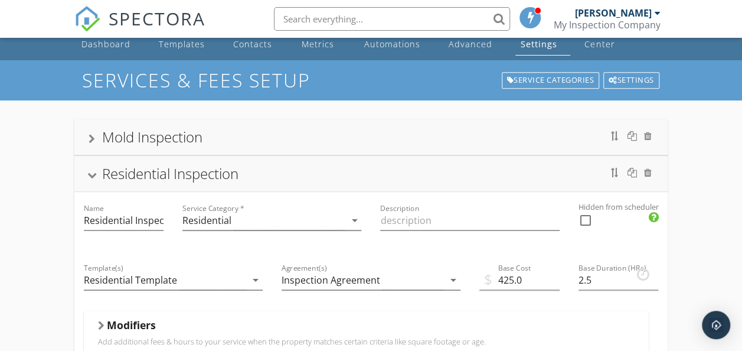
scroll to position [20, 0]
click at [90, 174] on div at bounding box center [91, 175] width 9 height 6
